Goal: Find specific page/section: Find specific page/section

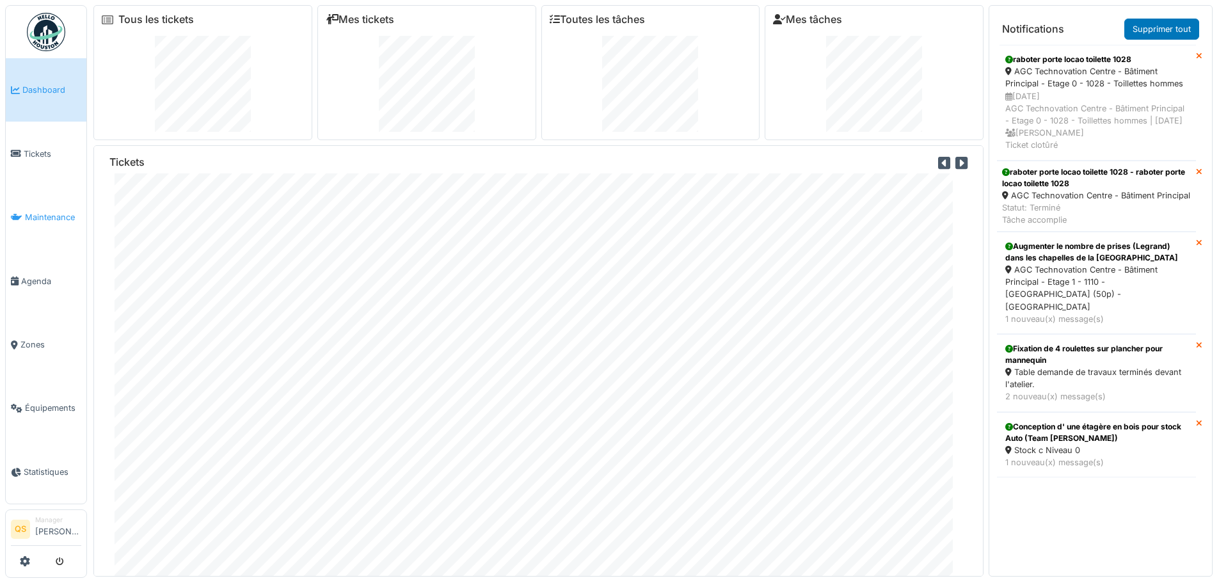
click at [13, 187] on link "Maintenance" at bounding box center [46, 217] width 81 height 63
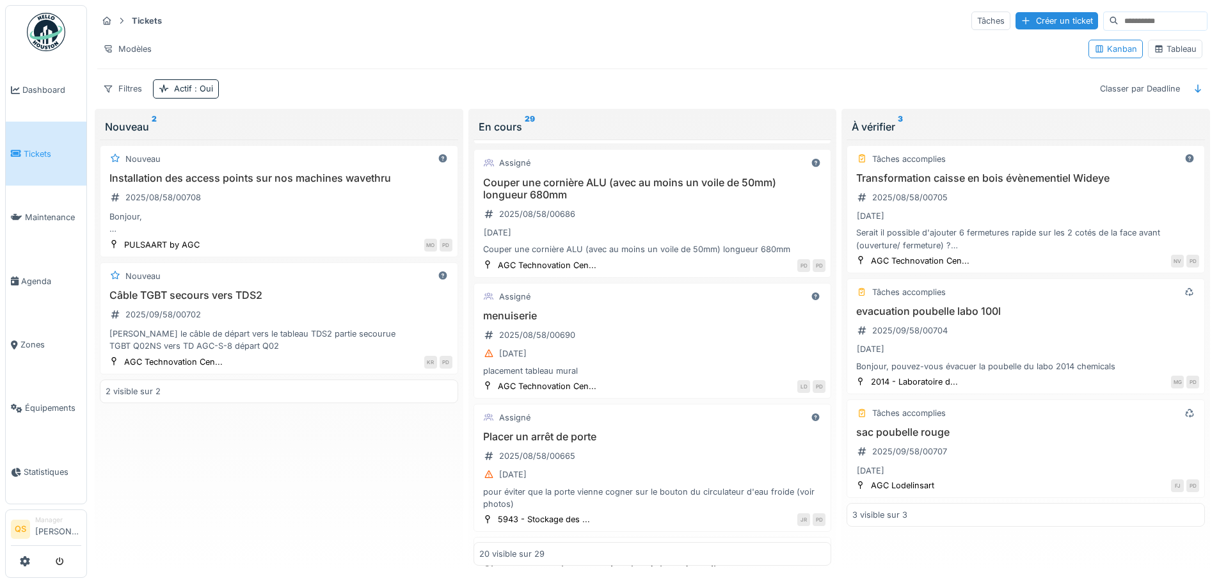
scroll to position [1728, 0]
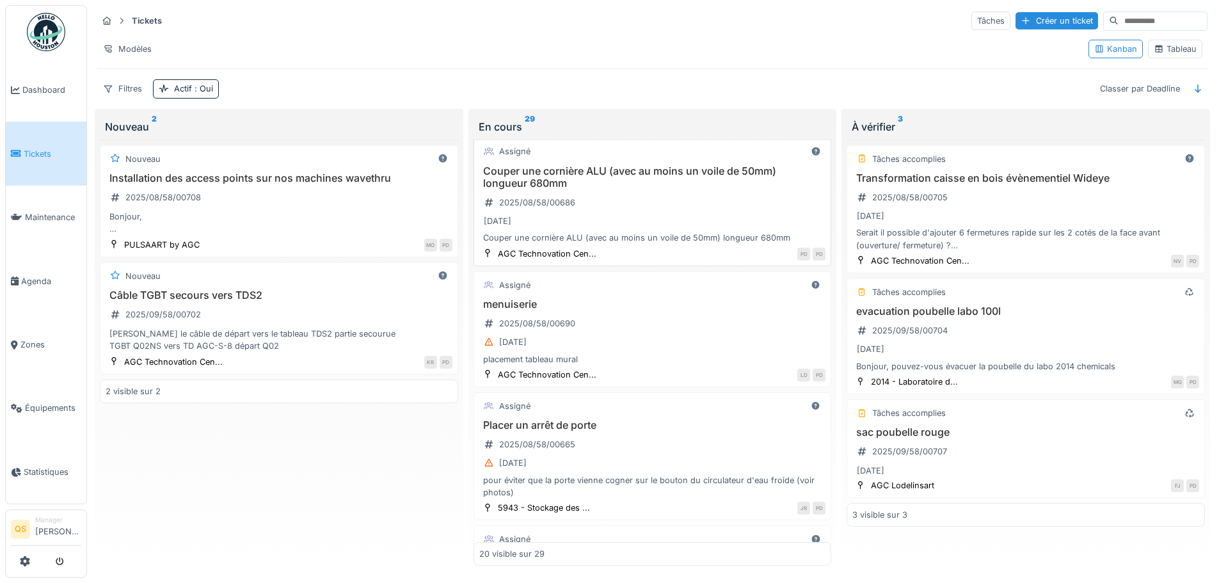
click at [692, 189] on h3 "Couper une cornière ALU (avec au moins un voile de 50mm) longueur 680mm" at bounding box center [652, 177] width 347 height 24
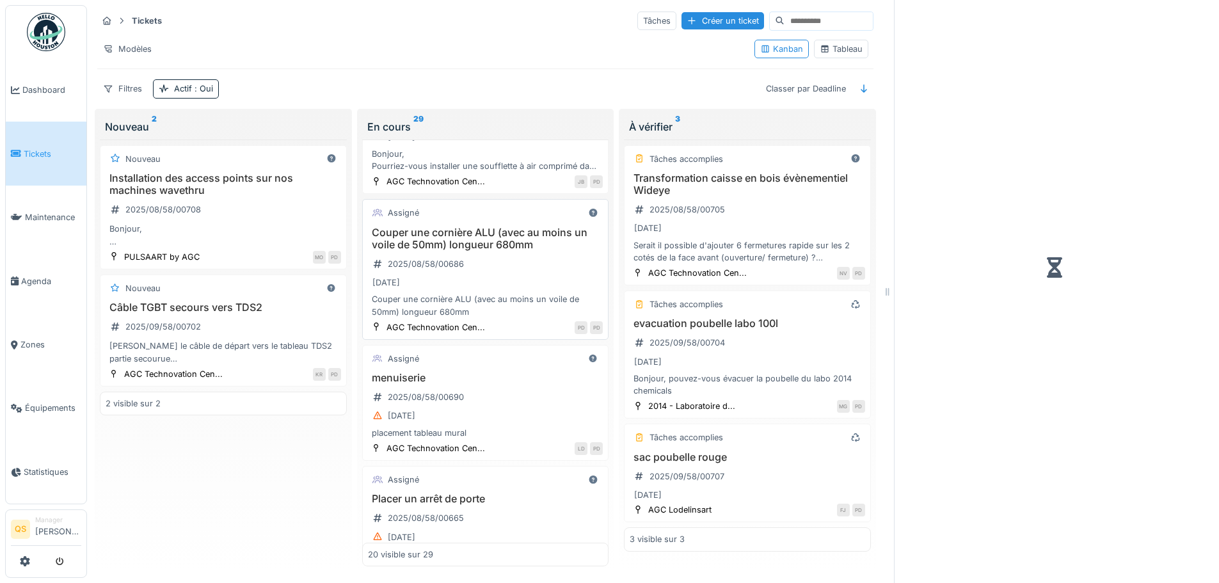
scroll to position [1789, 0]
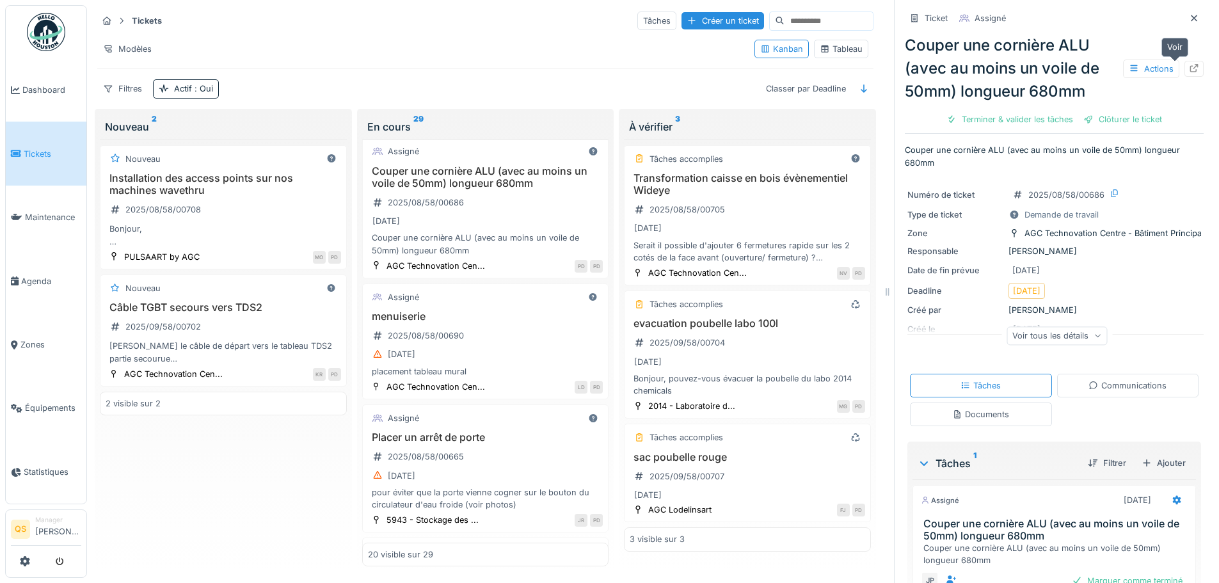
click at [1185, 67] on div at bounding box center [1194, 69] width 19 height 16
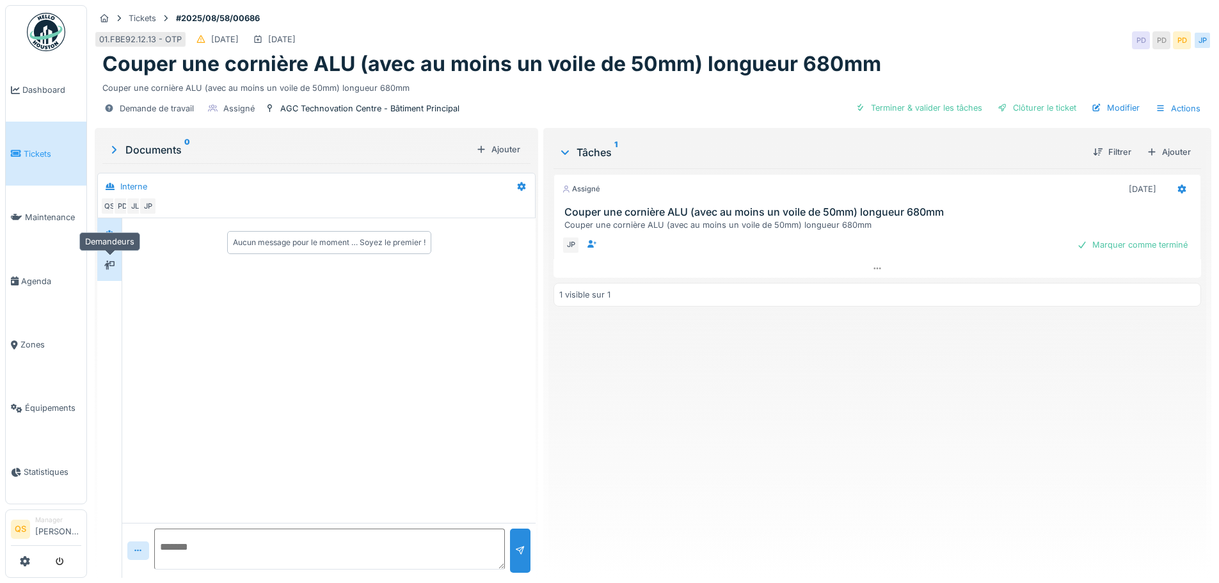
click at [109, 258] on div at bounding box center [109, 265] width 19 height 16
